Goal: Information Seeking & Learning: Learn about a topic

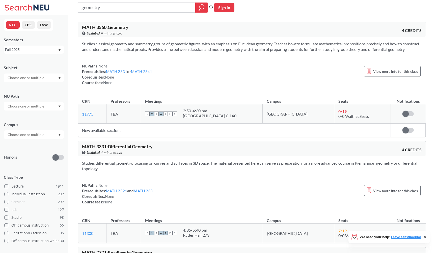
click at [32, 76] on input "text" at bounding box center [26, 78] width 42 height 6
click at [33, 68] on div "Subject" at bounding box center [34, 68] width 60 height 6
click at [125, 24] on div "MATH 3560 : Geometry View this course on Banner. Updated 3 minutes ago 4 CREDITS" at bounding box center [251, 29] width 347 height 15
click at [238, 47] on section "Studies classical geometry and symmetry groups of geometric figures, with an em…" at bounding box center [251, 46] width 339 height 11
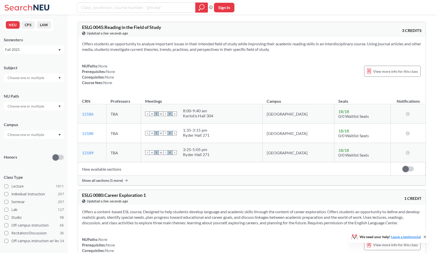
click at [40, 76] on input "text" at bounding box center [26, 78] width 42 height 6
click at [39, 87] on div "CS ( 115 )" at bounding box center [35, 87] width 57 height 6
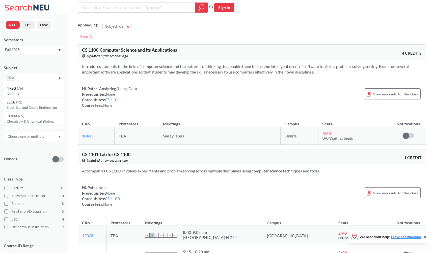
click at [87, 90] on div "NUPaths: Analyzing/Using Data Prerequisites: None Corequisites: CS 1101 Course …" at bounding box center [109, 97] width 55 height 22
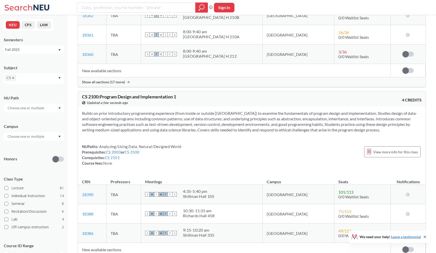
scroll to position [1146, 0]
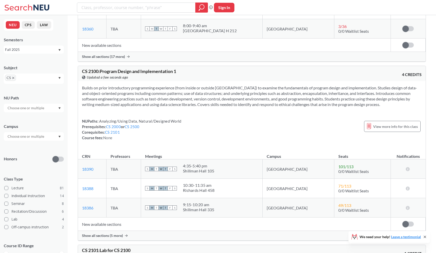
click at [339, 104] on section "Builds on prior introductory programming experience (from inside or outside Nor…" at bounding box center [251, 96] width 339 height 22
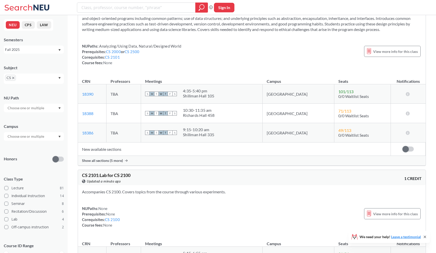
scroll to position [1142, 0]
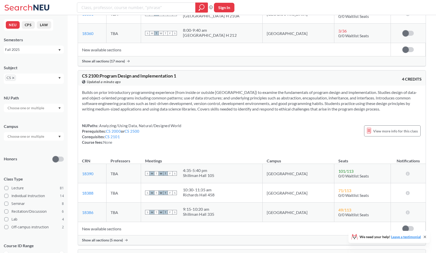
click at [226, 104] on section "Builds on prior introductory programming experience (from inside or outside Nor…" at bounding box center [251, 101] width 339 height 22
click at [234, 111] on section "Builds on prior introductory programming experience (from inside or outside Nor…" at bounding box center [251, 101] width 339 height 22
drag, startPoint x: 243, startPoint y: 120, endPoint x: 235, endPoint y: 93, distance: 27.7
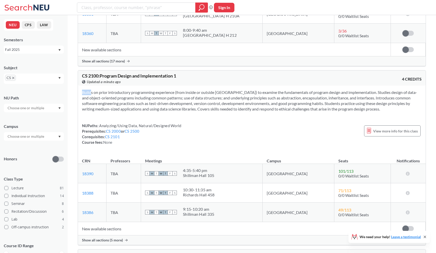
click at [235, 93] on div "Builds on prior introductory programming experience (from inside or outside Nor…" at bounding box center [251, 120] width 347 height 68
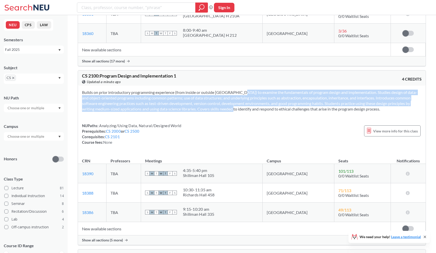
drag, startPoint x: 240, startPoint y: 115, endPoint x: 233, endPoint y: 97, distance: 19.8
click at [233, 97] on section "Builds on prior introductory programming experience (from inside or outside Nor…" at bounding box center [251, 101] width 339 height 22
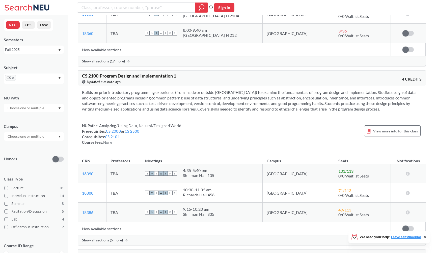
drag, startPoint x: 238, startPoint y: 117, endPoint x: 228, endPoint y: 90, distance: 28.7
click at [228, 90] on div "CS 2100 : Program Design and Implementation 1 View this course on Banner. Updat…" at bounding box center [252, 157] width 348 height 175
click at [228, 86] on div "CS 2100 : Program Design and Implementation 1 View this course on Banner. Updat…" at bounding box center [251, 78] width 347 height 15
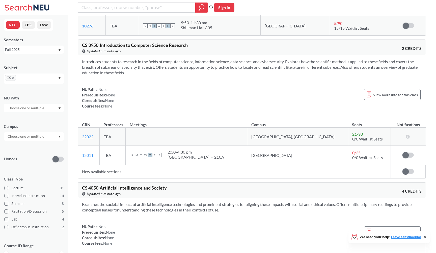
scroll to position [3147, 0]
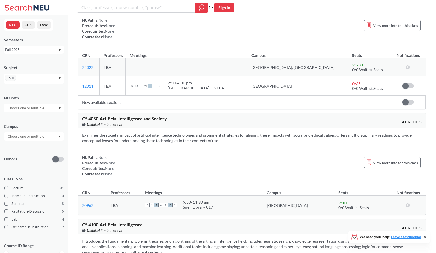
drag, startPoint x: 115, startPoint y: 44, endPoint x: 81, endPoint y: 21, distance: 41.3
click at [81, 21] on div "Introduces students to research in the fields of computer science, information …" at bounding box center [251, 17] width 347 height 62
drag, startPoint x: 81, startPoint y: 24, endPoint x: 119, endPoint y: 39, distance: 40.4
click at [119, 39] on div "Introduces students to research in the fields of computer science, information …" at bounding box center [251, 17] width 347 height 62
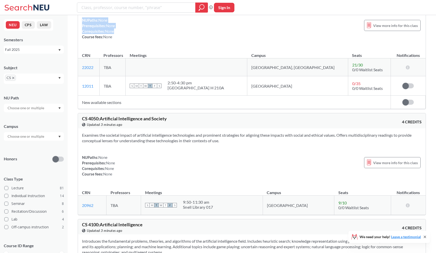
click at [119, 39] on div "NUPaths: None Prerequisites: None Corequisites: None Course fees: None View mor…" at bounding box center [251, 28] width 339 height 22
drag, startPoint x: 114, startPoint y: 42, endPoint x: 86, endPoint y: 21, distance: 34.9
click at [86, 21] on div "Introduces students to research in the fields of computer science, information …" at bounding box center [251, 17] width 347 height 62
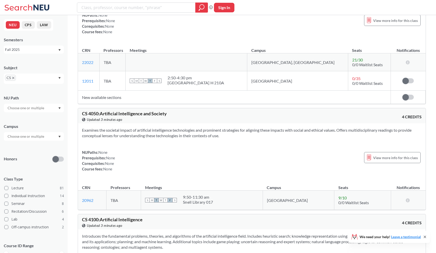
scroll to position [3158, 0]
